Goal: Task Accomplishment & Management: Manage account settings

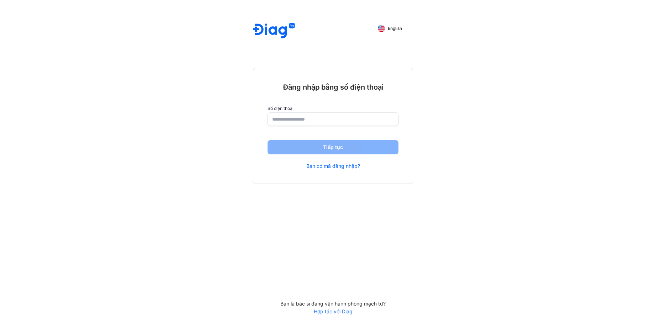
click at [283, 122] on input "number" at bounding box center [333, 119] width 122 height 13
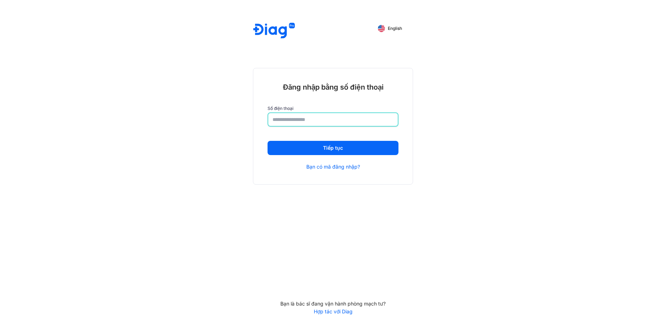
type input "**********"
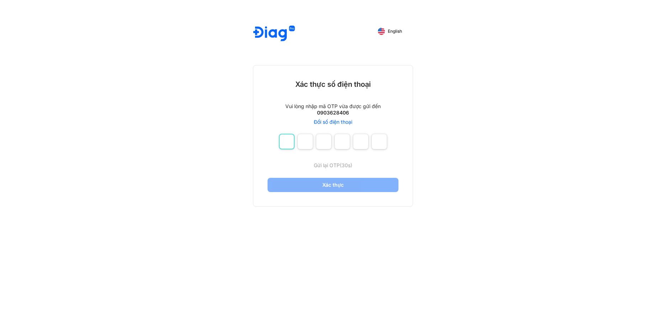
click at [288, 142] on input "number" at bounding box center [287, 142] width 16 height 16
type input "*"
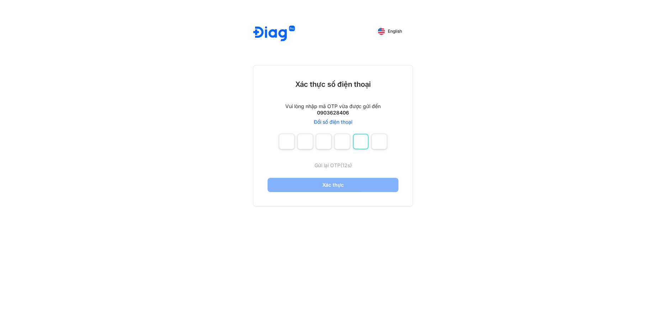
type input "*"
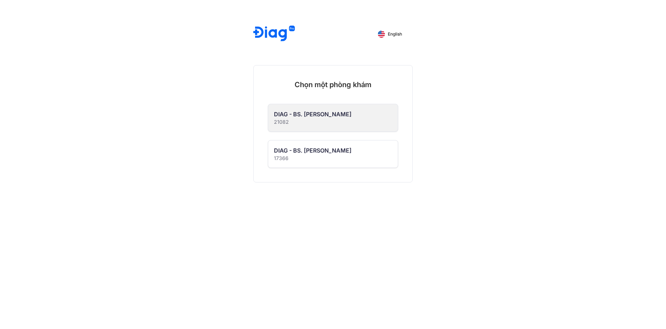
click at [303, 116] on div "DIAG - BS. [PERSON_NAME]" at bounding box center [313, 114] width 78 height 9
